Goal: Task Accomplishment & Management: Manage account settings

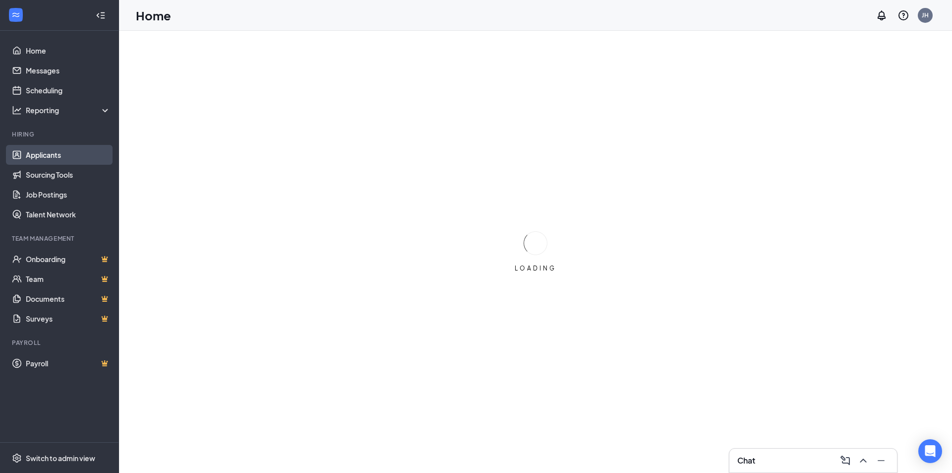
click at [50, 148] on link "Applicants" at bounding box center [68, 155] width 85 height 20
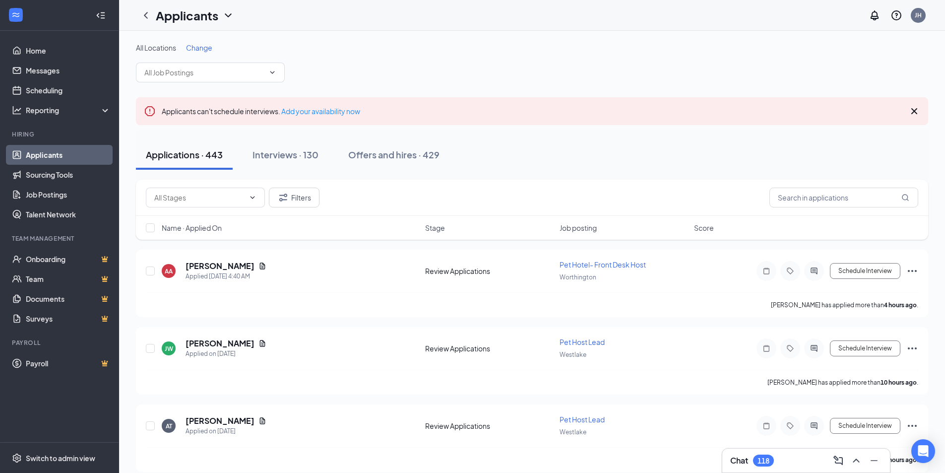
click at [195, 52] on span "Change" at bounding box center [199, 47] width 26 height 9
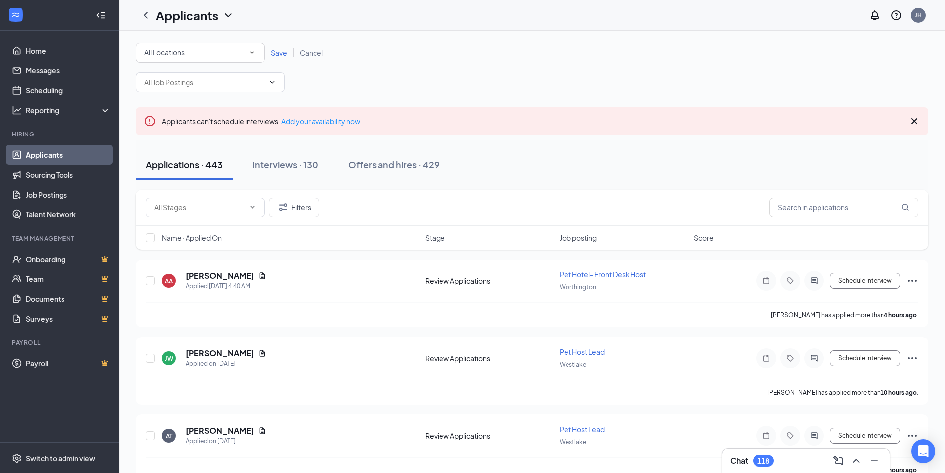
click at [195, 52] on div "All Locations" at bounding box center [200, 53] width 112 height 12
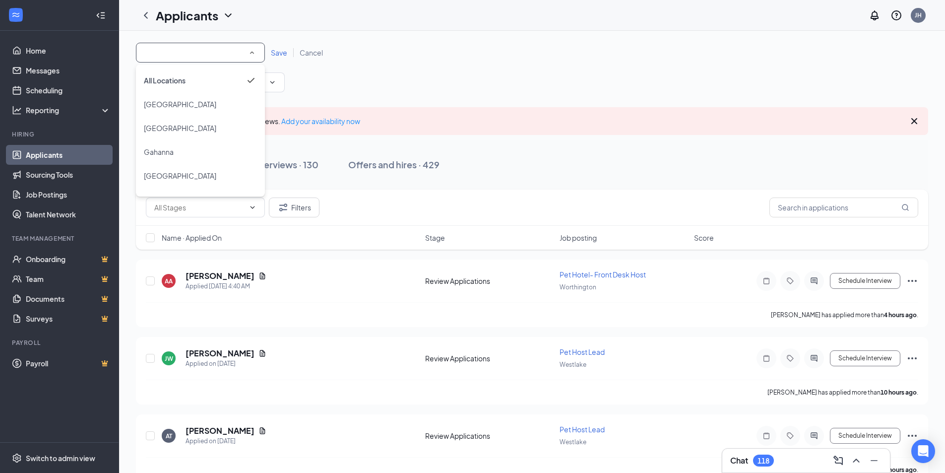
drag, startPoint x: 181, startPoint y: 156, endPoint x: 200, endPoint y: 145, distance: 21.8
click at [181, 156] on div "Gahanna" at bounding box center [200, 152] width 113 height 12
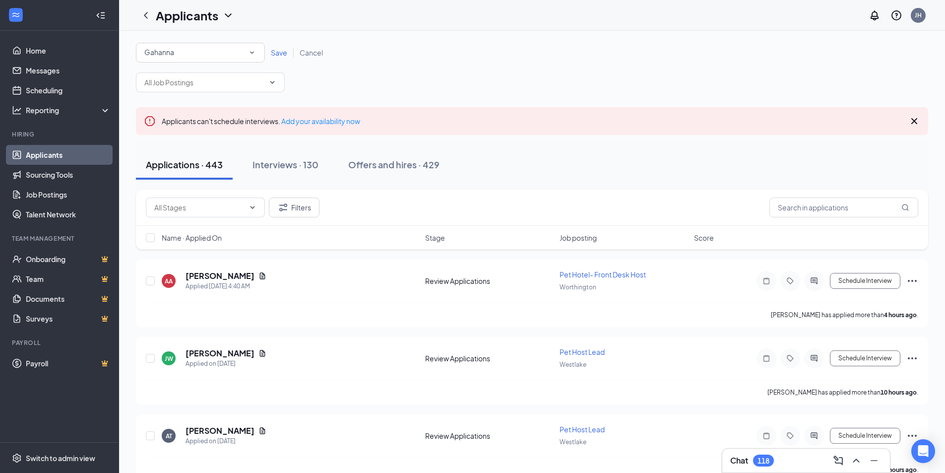
click at [283, 49] on span "Save" at bounding box center [279, 52] width 16 height 9
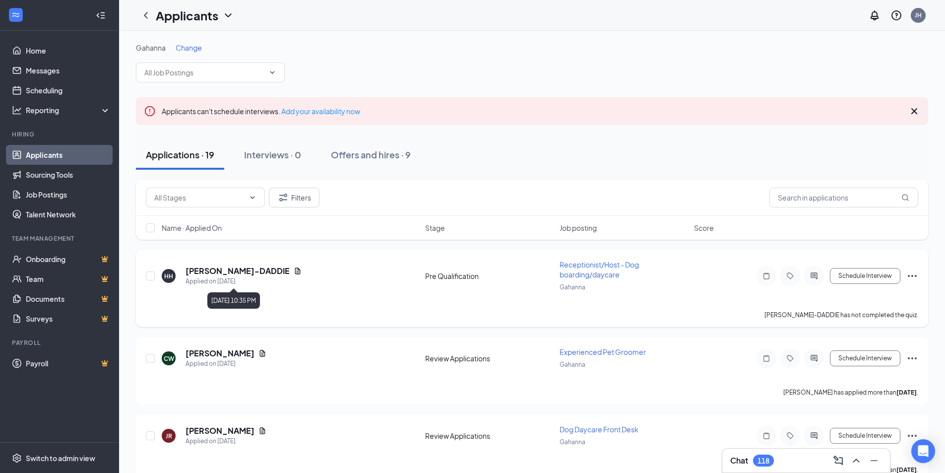
click at [302, 276] on div "Applied on [DATE]" at bounding box center [244, 281] width 116 height 10
click at [301, 273] on icon "Document" at bounding box center [297, 270] width 5 height 6
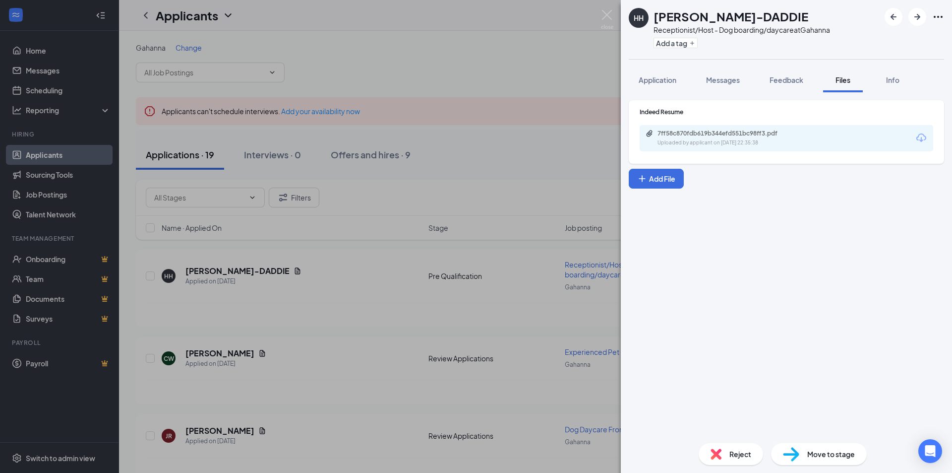
click at [735, 154] on div "Indeed Resume 7ff58c870fdb619b344efd551bc98ff3.pdf Uploaded by applicant on [DA…" at bounding box center [786, 131] width 315 height 63
click at [731, 136] on div "7ff58c870fdb619b344efd551bc98ff3.pdf" at bounding box center [727, 133] width 139 height 8
click at [340, 279] on div "HH [PERSON_NAME]-DADDIE Receptionist/Host - Dog boarding/daycare at Gahanna Add…" at bounding box center [476, 236] width 952 height 473
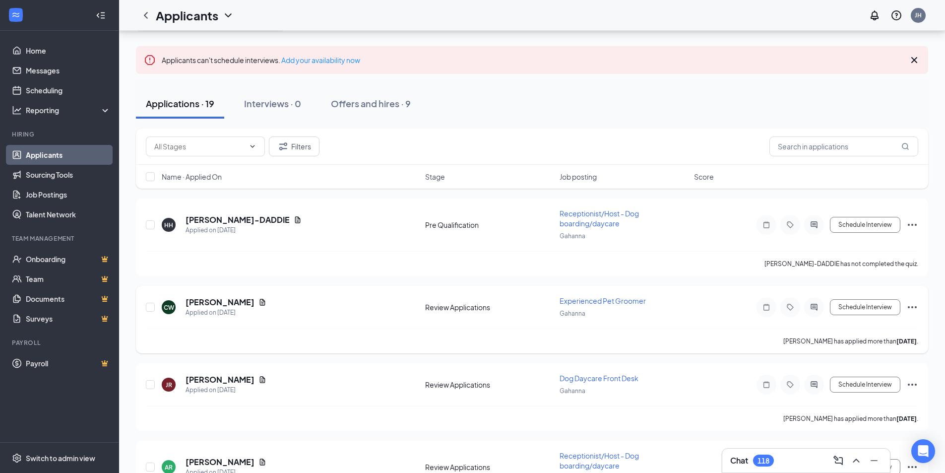
scroll to position [99, 0]
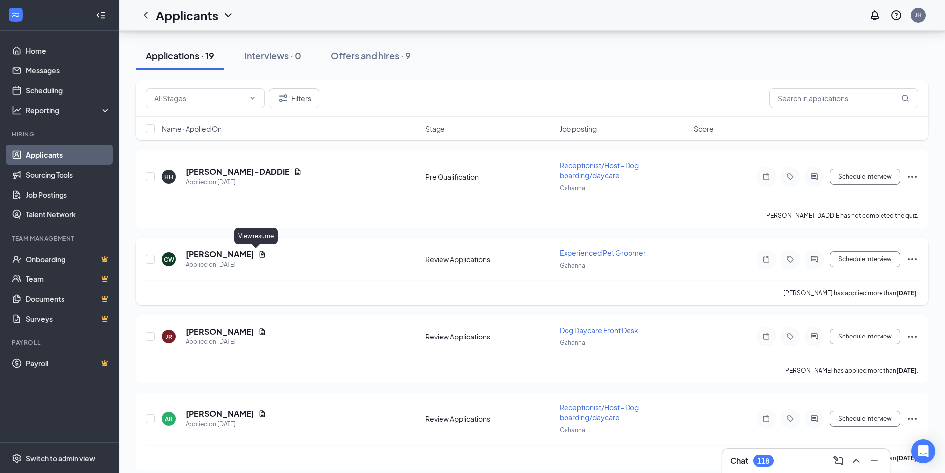
click at [258, 252] on icon "Document" at bounding box center [262, 254] width 8 height 8
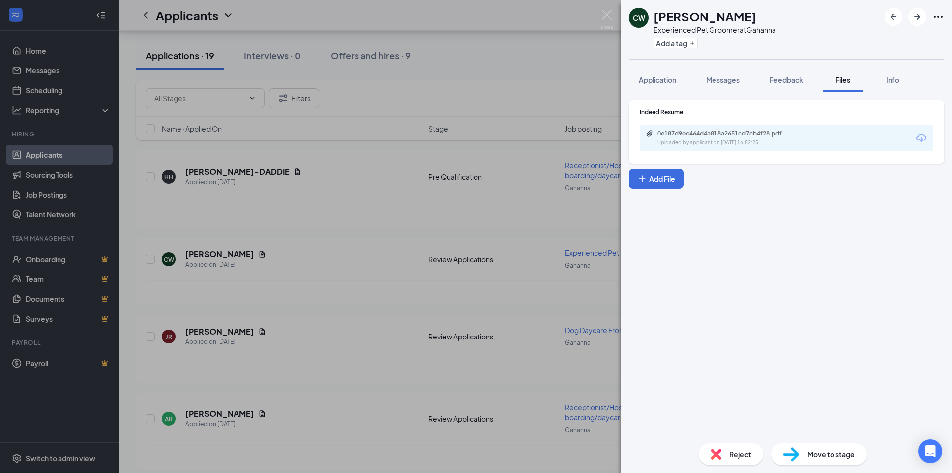
click at [399, 295] on div "CW [PERSON_NAME] Experienced Pet Groomer at Gahanna Add a tag Application Messa…" at bounding box center [476, 236] width 952 height 473
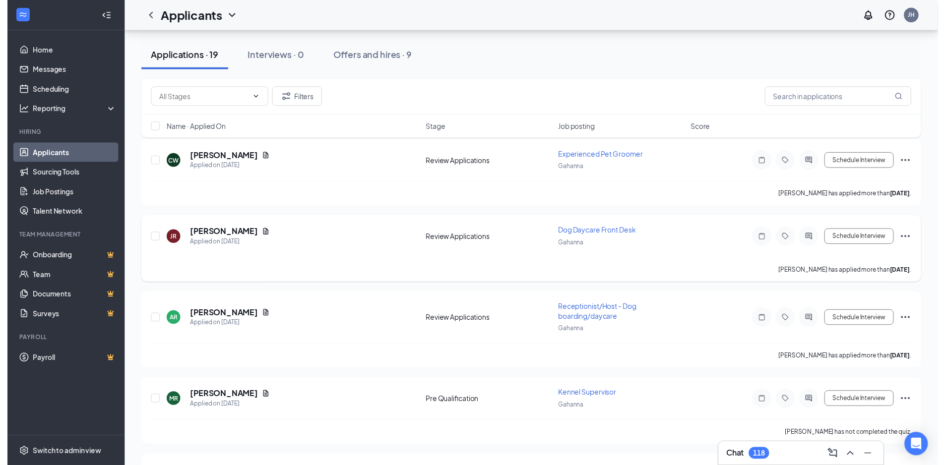
scroll to position [198, 0]
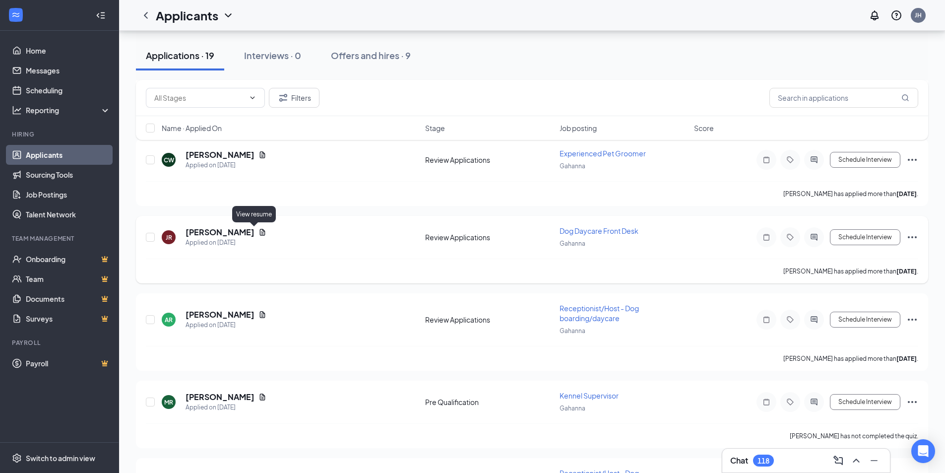
click at [260, 231] on icon "Document" at bounding box center [262, 232] width 5 height 6
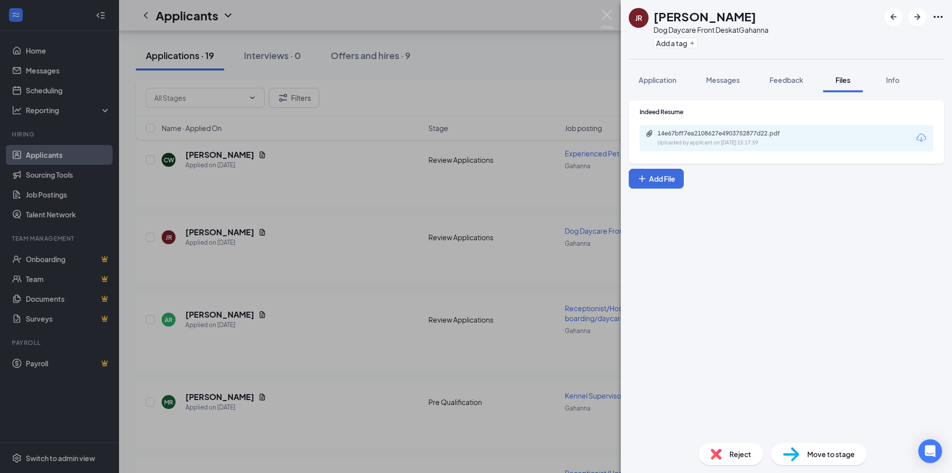
click at [397, 300] on div "JR [PERSON_NAME] Dog Daycare Front Desk at Gahanna Add a tag Application Messag…" at bounding box center [476, 236] width 952 height 473
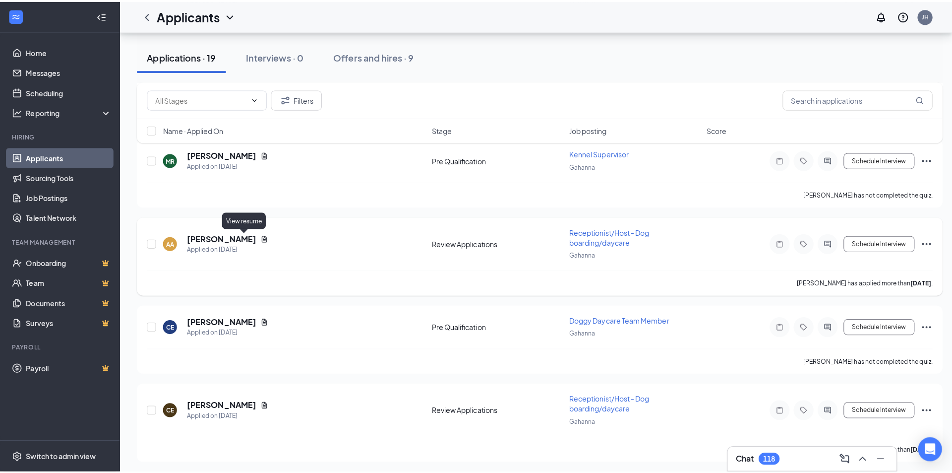
scroll to position [446, 0]
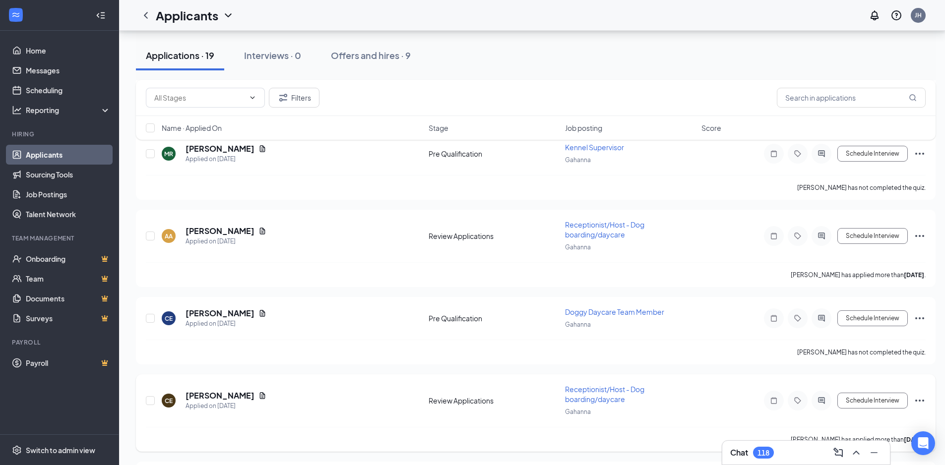
click at [260, 398] on icon "Document" at bounding box center [262, 395] width 5 height 6
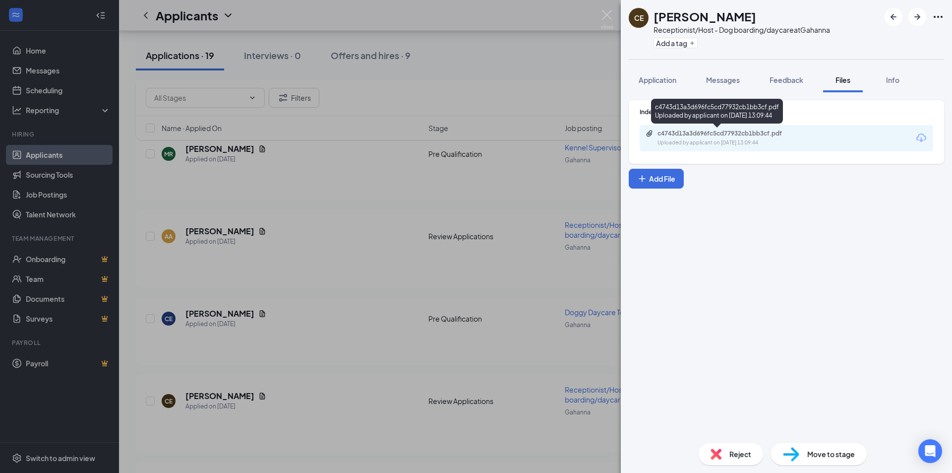
click at [720, 140] on div "Uploaded by applicant on [DATE] 13:09:44" at bounding box center [732, 143] width 149 height 8
